Goal: Information Seeking & Learning: Check status

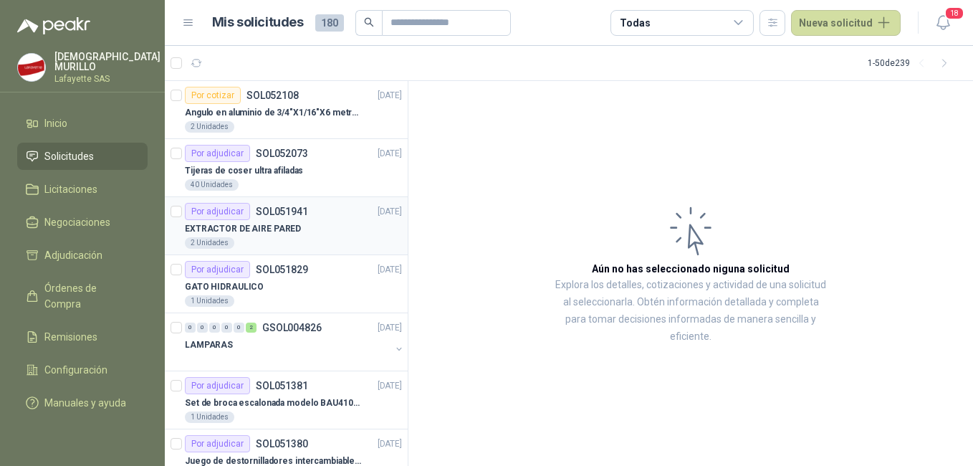
click at [294, 246] on div "2 Unidades" at bounding box center [293, 242] width 217 height 11
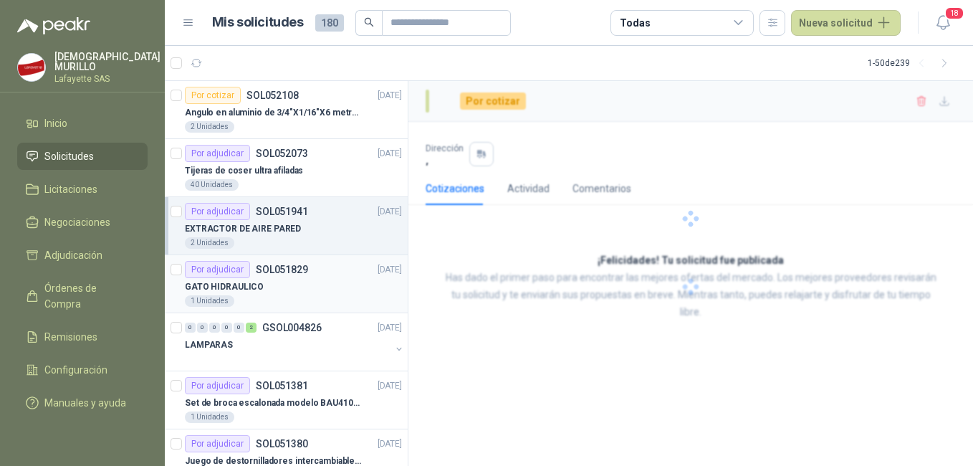
click at [283, 295] on div "1 Unidades" at bounding box center [293, 300] width 217 height 11
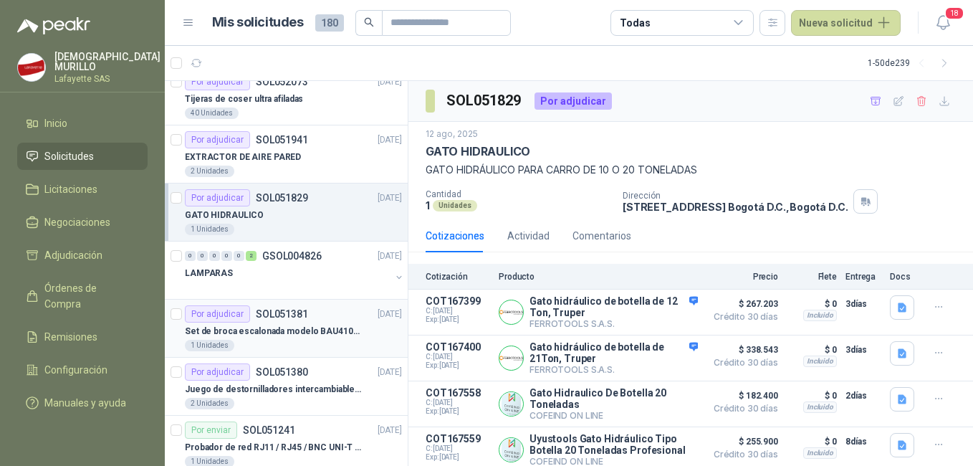
scroll to position [143, 0]
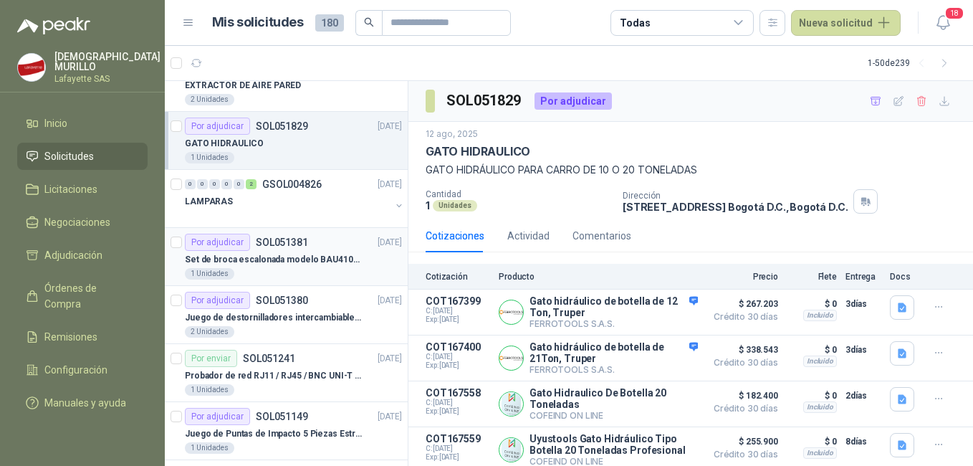
click at [284, 267] on div "Set de broca escalonada modelo BAU410119" at bounding box center [293, 259] width 217 height 17
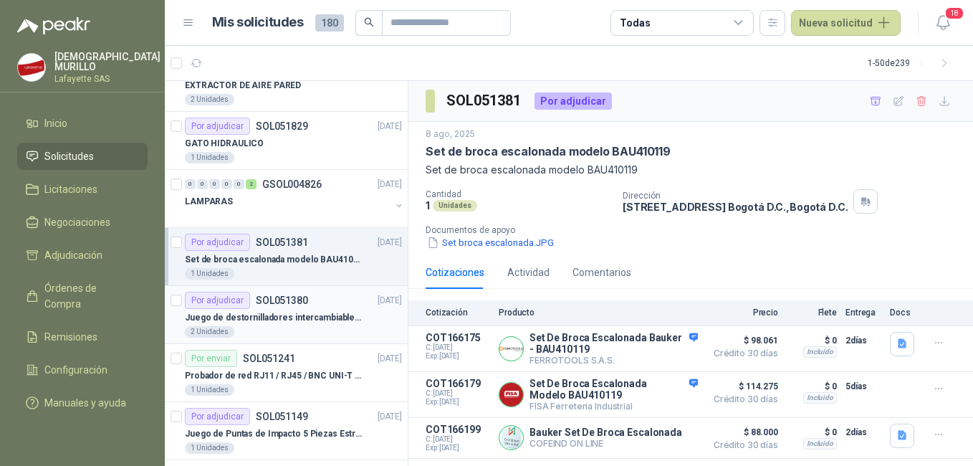
click at [308, 315] on p "Juego de destornilladores intercambiables de mango aislados Ref: 32288" at bounding box center [274, 318] width 178 height 14
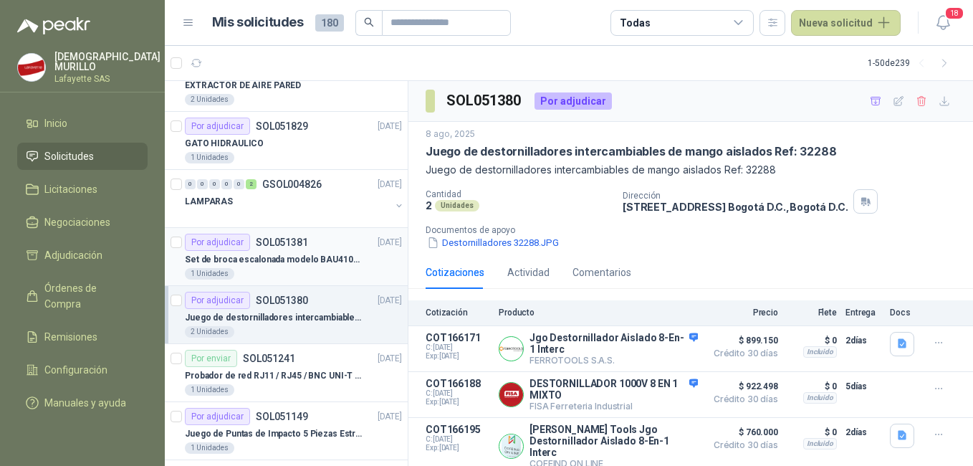
click at [273, 264] on p "Set de broca escalonada modelo BAU410119" at bounding box center [274, 260] width 178 height 14
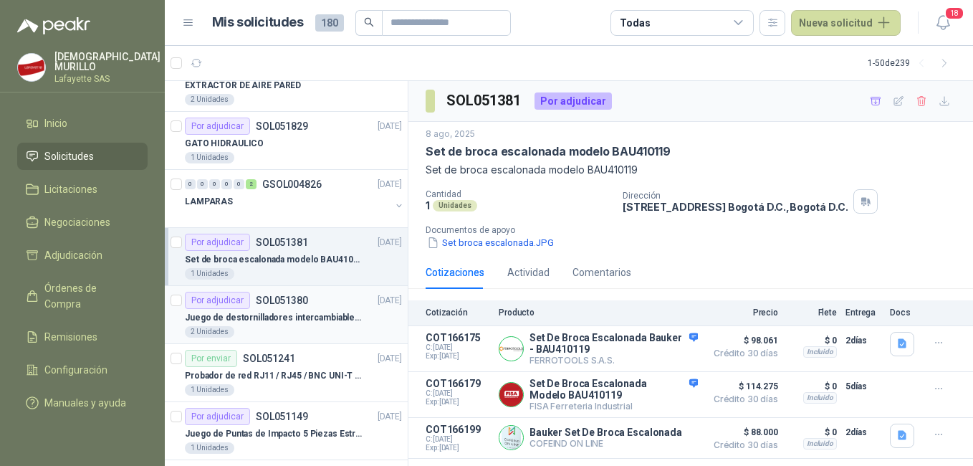
click at [261, 310] on div "Juego de destornilladores intercambiables de mango aislados Ref: 32288" at bounding box center [293, 317] width 217 height 17
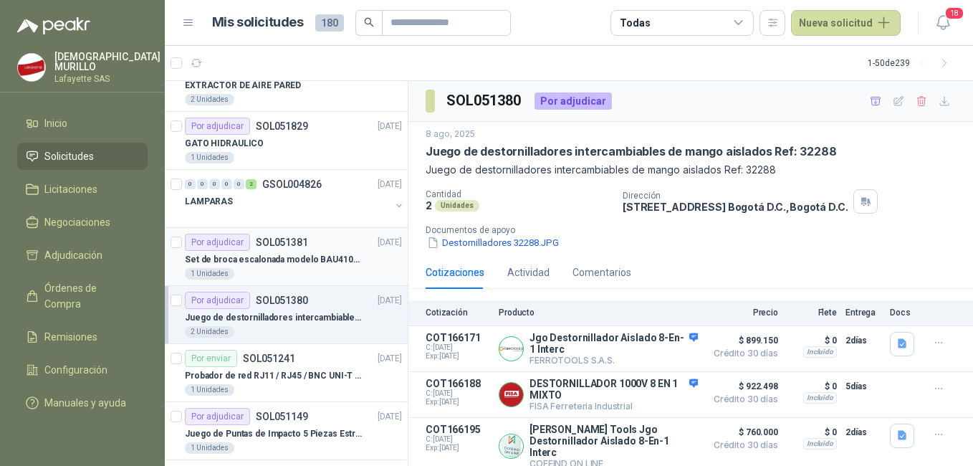
click at [263, 262] on p "Set de broca escalonada modelo BAU410119" at bounding box center [274, 260] width 178 height 14
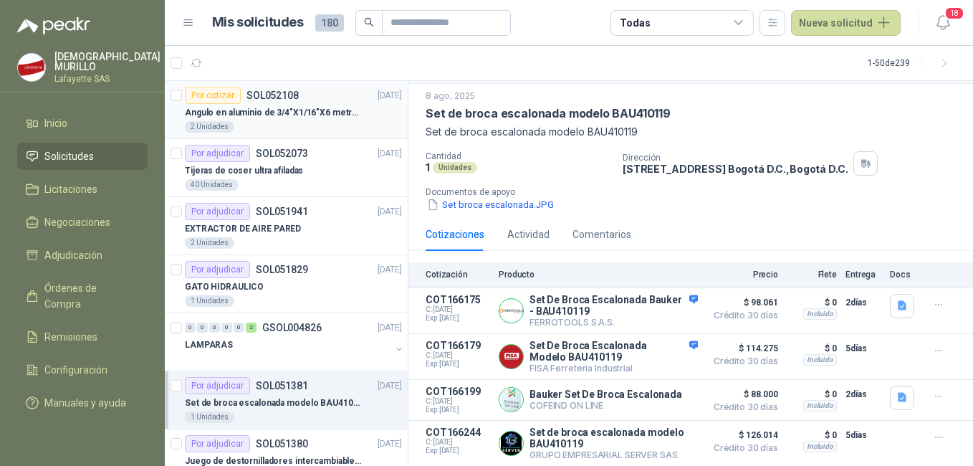
click at [278, 110] on p "Angulo en aluminio de 3/4"X1/16"X6 metros color Anolok" at bounding box center [274, 113] width 178 height 14
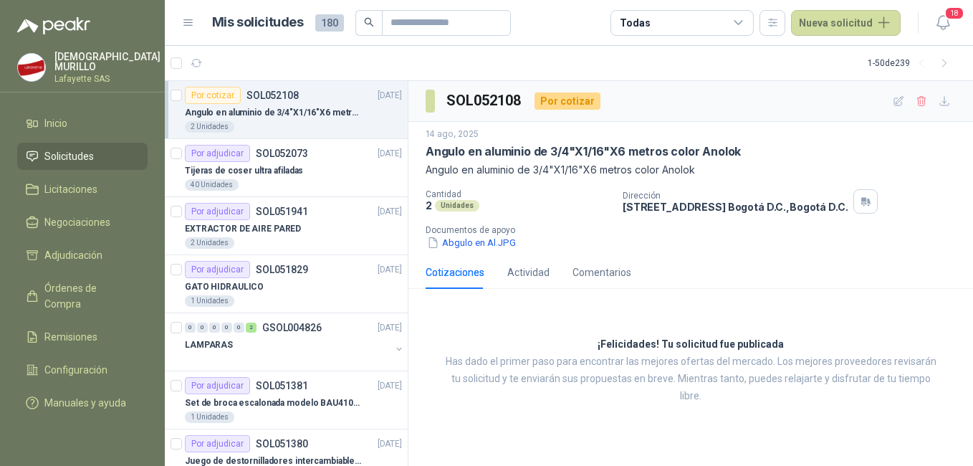
click at [280, 112] on p "Angulo en aluminio de 3/4"X1/16"X6 metros color Anolok" at bounding box center [274, 113] width 178 height 14
